Goal: Navigation & Orientation: Find specific page/section

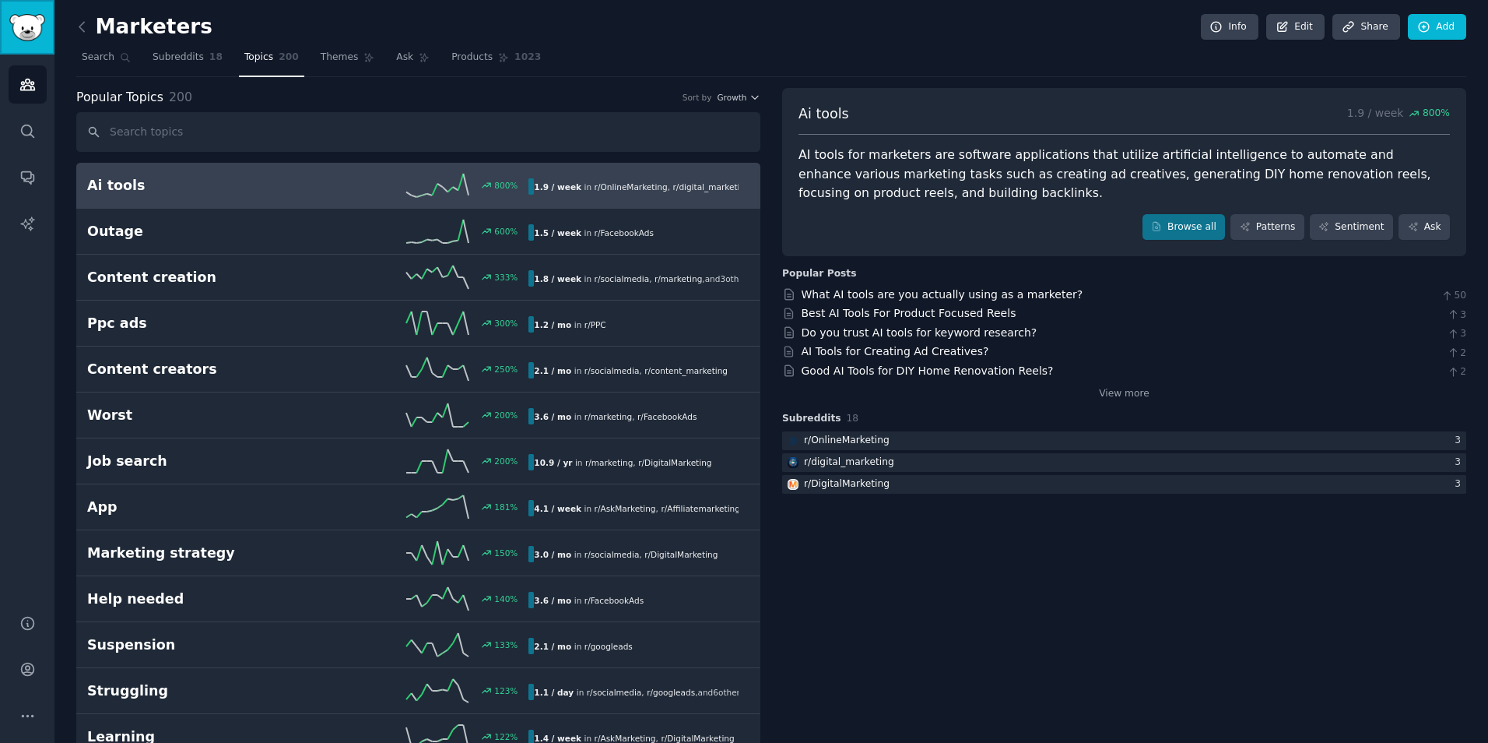
click at [17, 21] on img "Sidebar" at bounding box center [27, 27] width 36 height 27
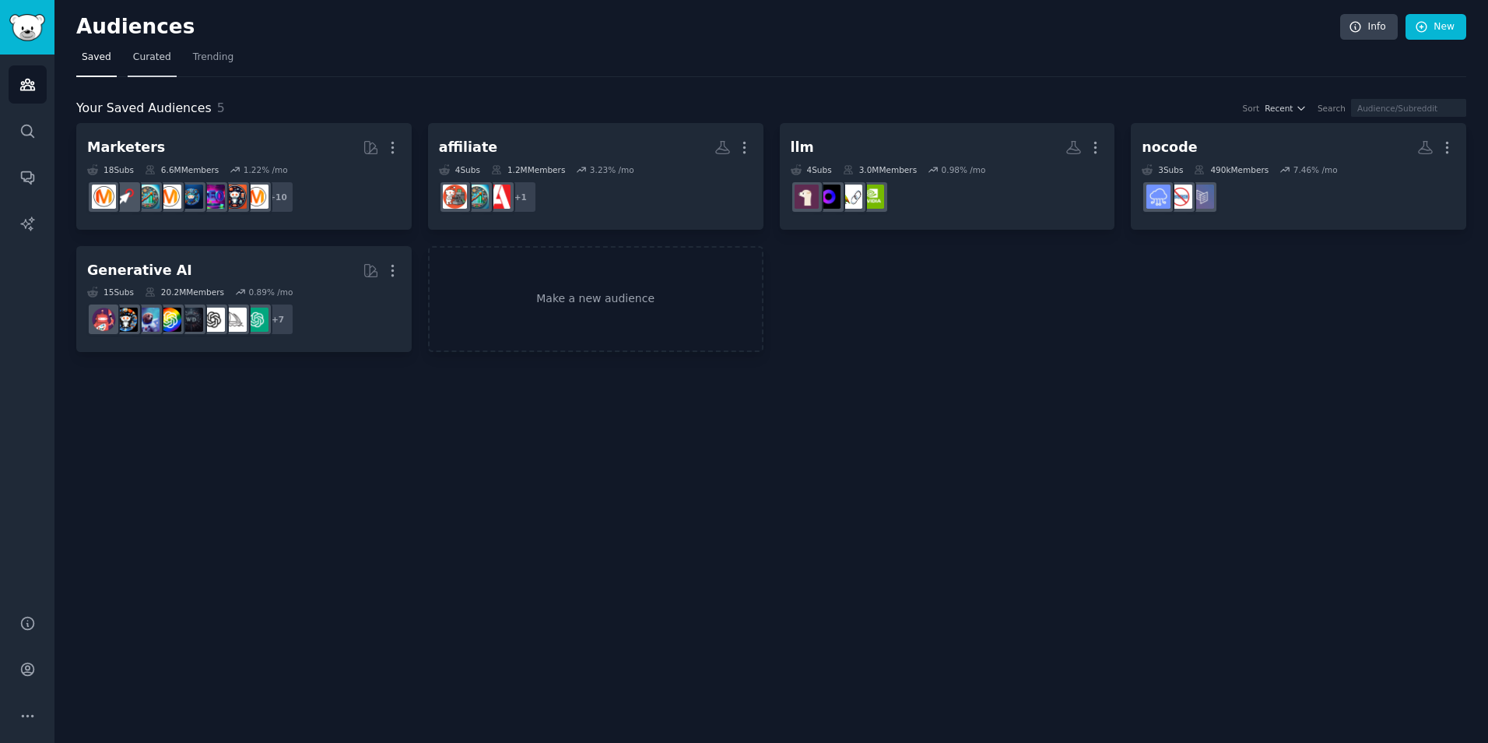
click at [141, 59] on span "Curated" at bounding box center [152, 58] width 38 height 14
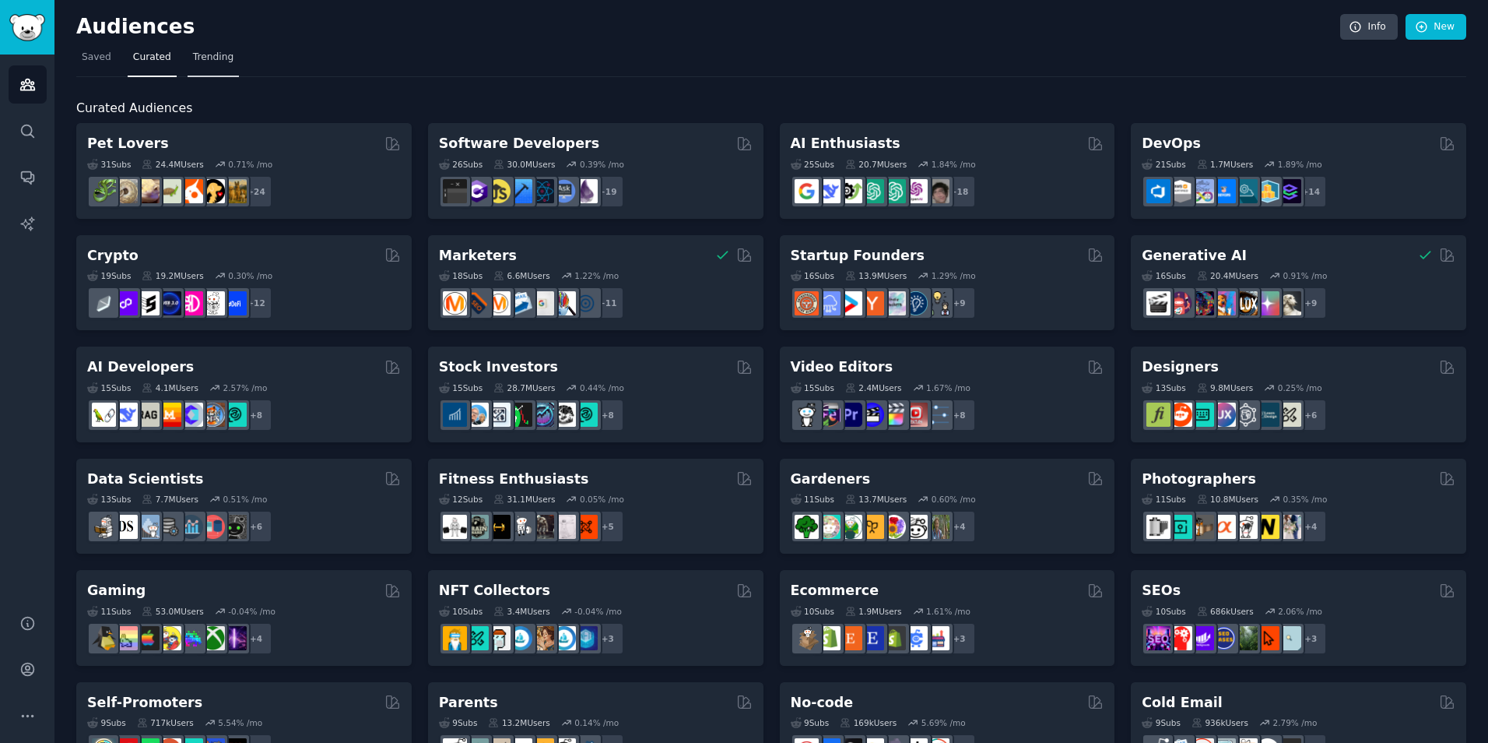
click at [205, 62] on span "Trending" at bounding box center [213, 58] width 40 height 14
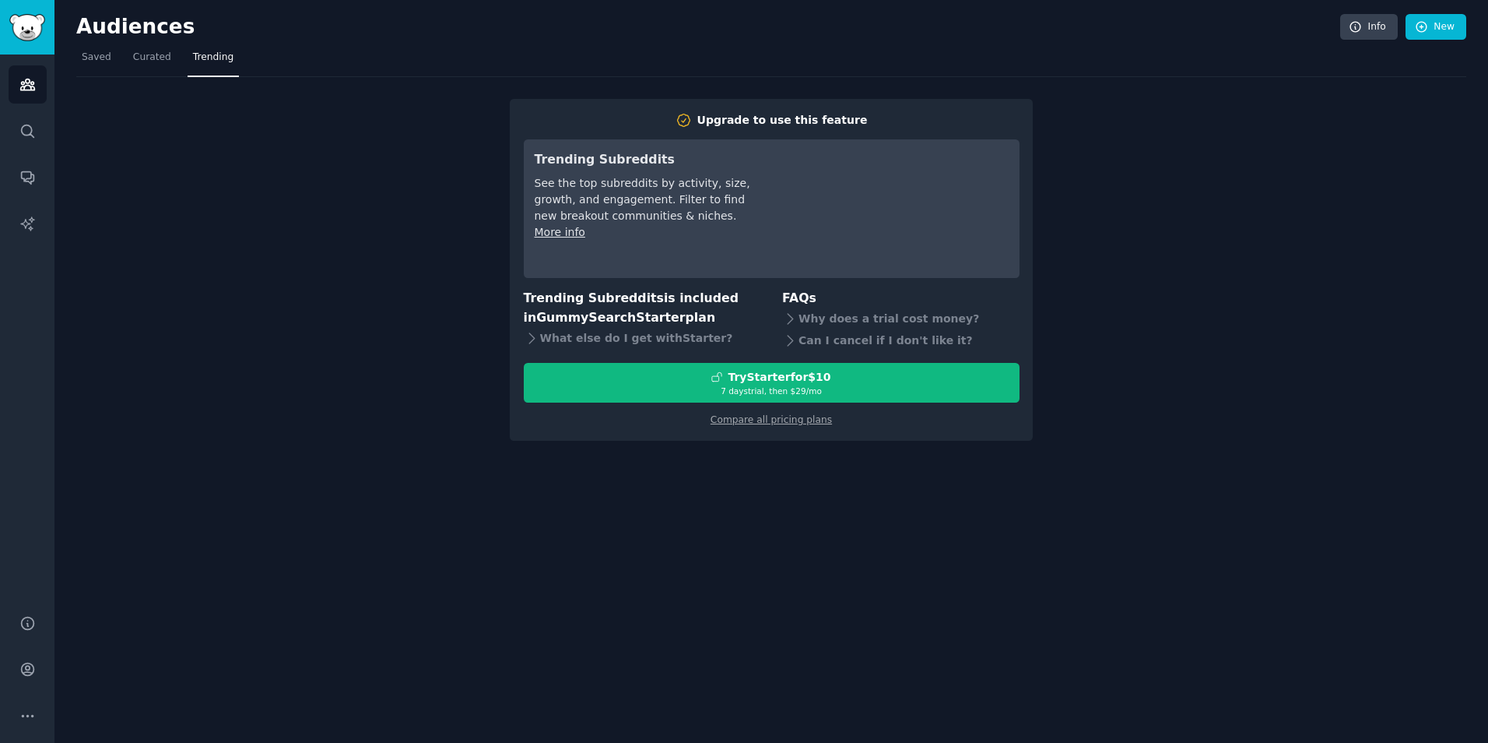
click at [100, 38] on h2 "Audiences" at bounding box center [708, 27] width 1264 height 25
click at [91, 60] on span "Saved" at bounding box center [97, 58] width 30 height 14
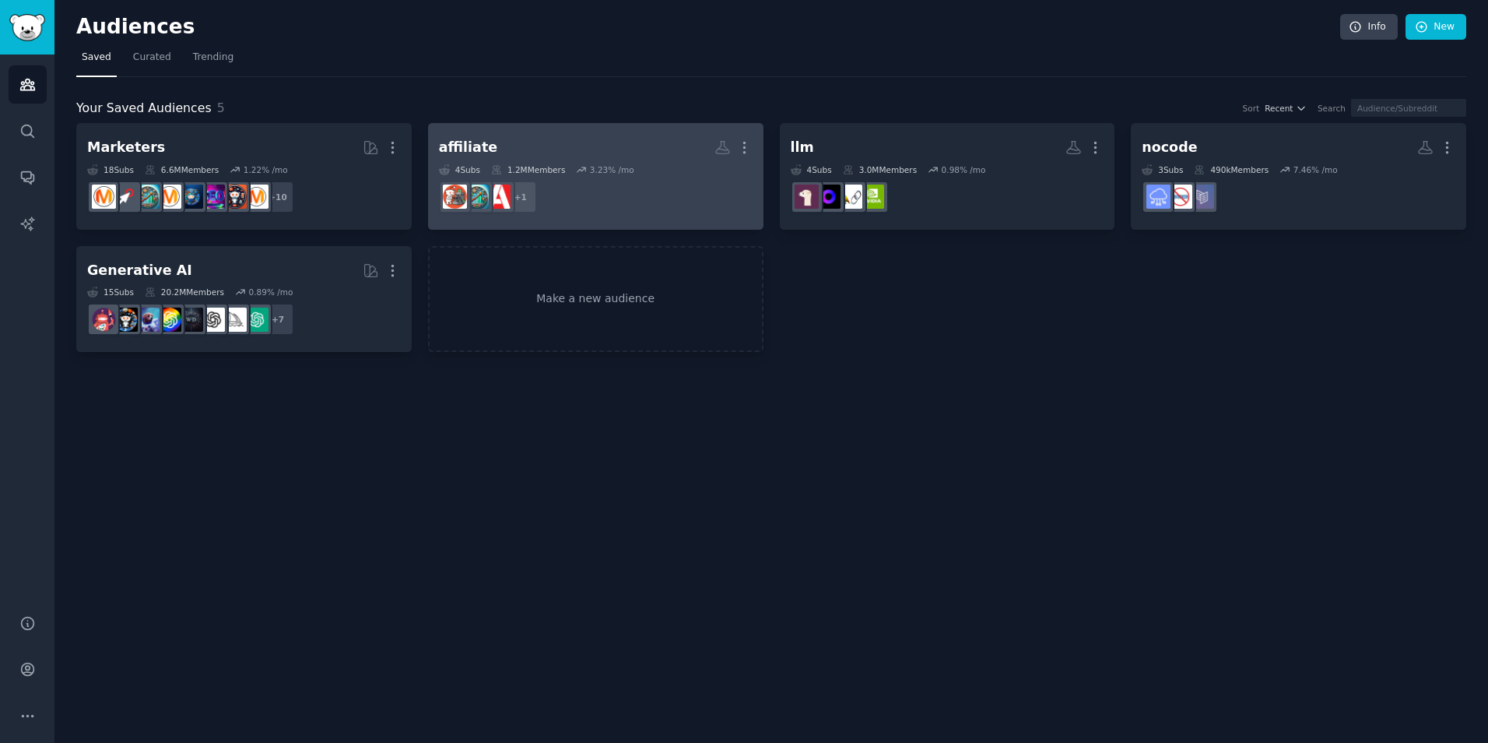
click at [538, 161] on div "affiliate More 4 Sub s 1.2M Members 3.23 % /mo + 1" at bounding box center [596, 176] width 314 height 85
